Goal: Navigation & Orientation: Understand site structure

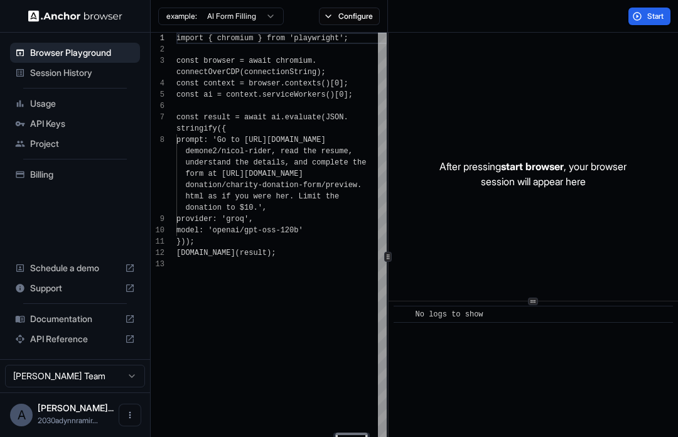
scroll to position [79, 0]
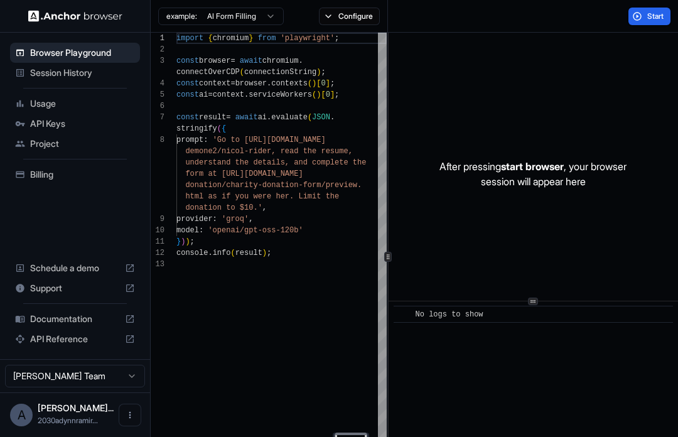
click at [52, 60] on div "Browser Playground" at bounding box center [75, 53] width 130 height 20
click at [54, 65] on div "Session History" at bounding box center [75, 73] width 130 height 20
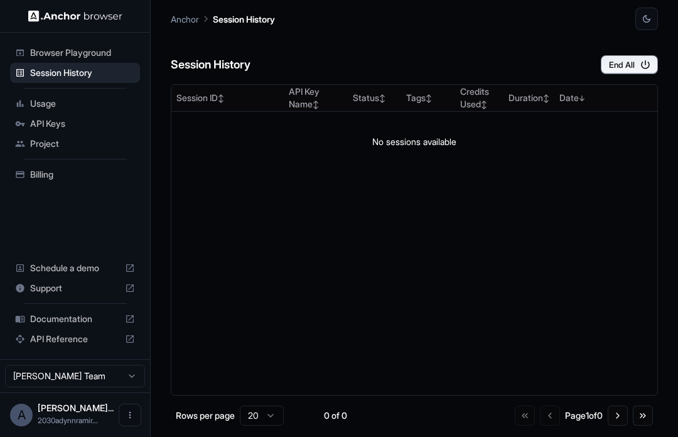
click at [58, 94] on div "Usage" at bounding box center [75, 104] width 130 height 20
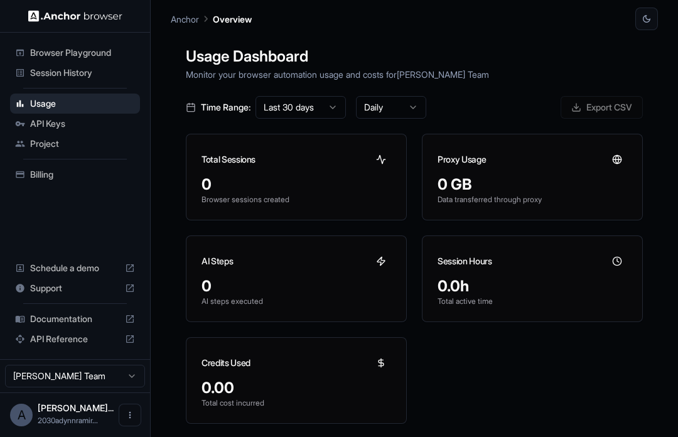
click at [62, 134] on div "Project" at bounding box center [75, 144] width 130 height 20
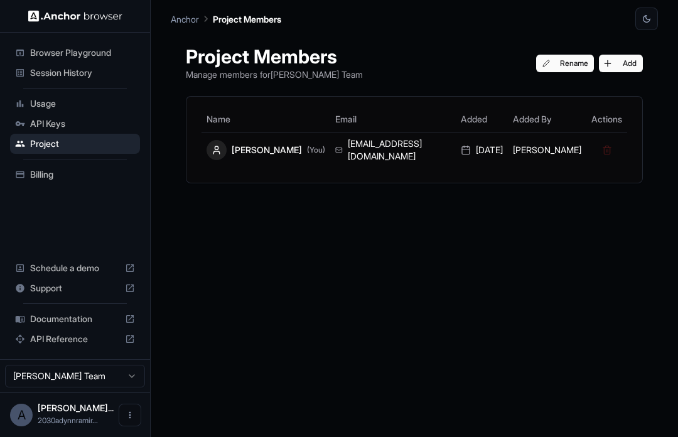
click at [60, 165] on div "Billing" at bounding box center [75, 175] width 130 height 20
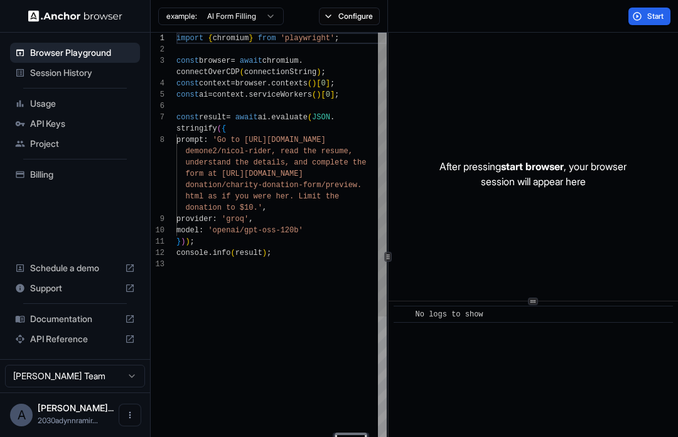
scroll to position [79, 0]
